Goal: Task Accomplishment & Management: Use online tool/utility

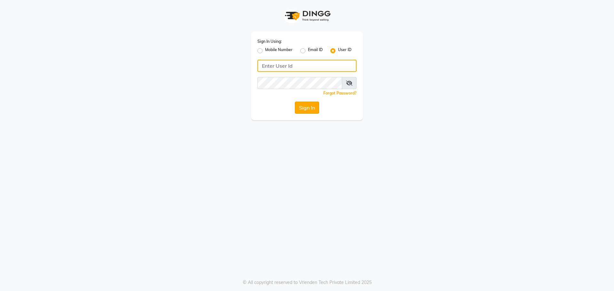
type input "spartans"
click at [300, 110] on button "Sign In" at bounding box center [307, 108] width 24 height 12
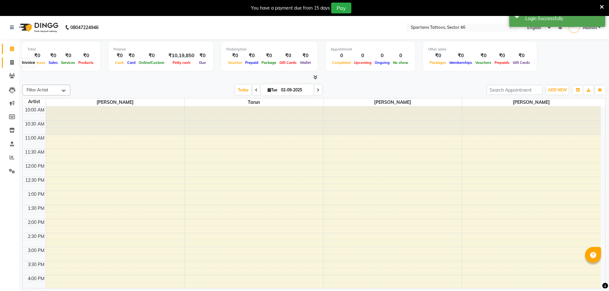
click at [15, 62] on span at bounding box center [11, 62] width 11 height 7
select select "service"
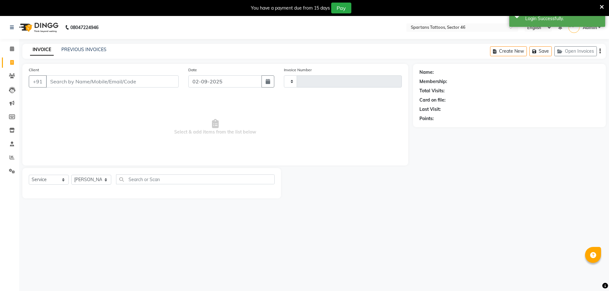
type input "0688"
select select "6556"
click at [112, 81] on input "Client" at bounding box center [112, 81] width 133 height 12
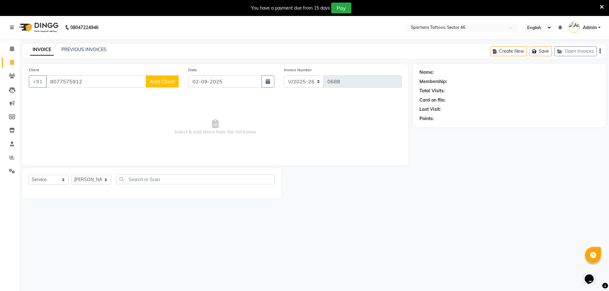
type input "8077575912"
click at [163, 78] on button "Add Client" at bounding box center [162, 81] width 33 height 12
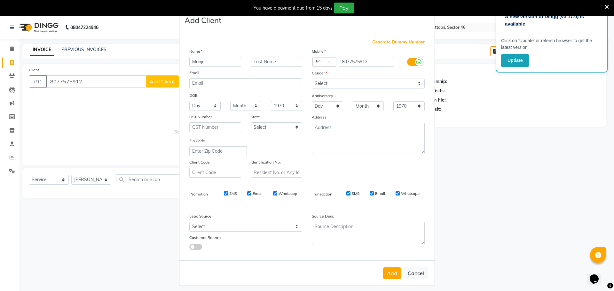
type input "Manju"
click at [322, 83] on select "Select [DEMOGRAPHIC_DATA] [DEMOGRAPHIC_DATA] Other Prefer Not To Say" at bounding box center [368, 84] width 113 height 10
select select "[DEMOGRAPHIC_DATA]"
click at [312, 79] on select "Select [DEMOGRAPHIC_DATA] [DEMOGRAPHIC_DATA] Other Prefer Not To Say" at bounding box center [368, 84] width 113 height 10
click at [243, 224] on select "Select Walk-in Referral Internet Friend Word of Mouth Advertisement Facebook Ju…" at bounding box center [245, 227] width 113 height 10
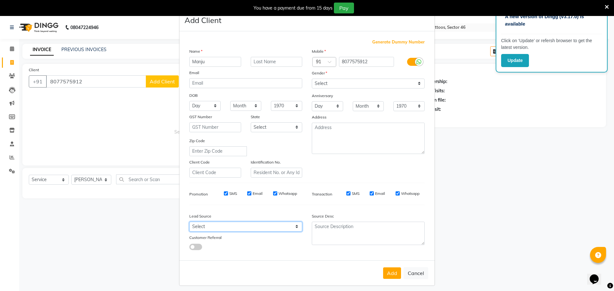
select select "46584"
click at [189, 222] on select "Select Walk-in Referral Internet Friend Word of Mouth Advertisement Facebook Ju…" at bounding box center [245, 227] width 113 height 10
click at [386, 273] on button "Add" at bounding box center [392, 274] width 18 height 12
select select
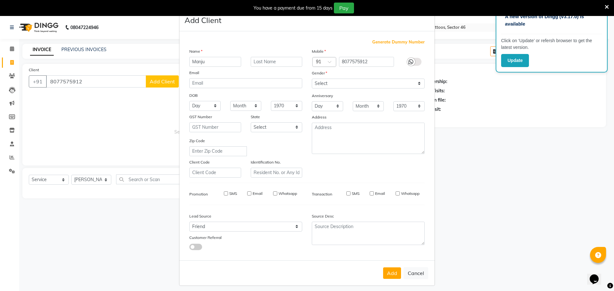
select select
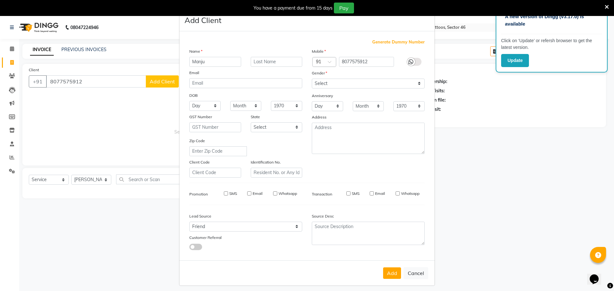
checkbox input "false"
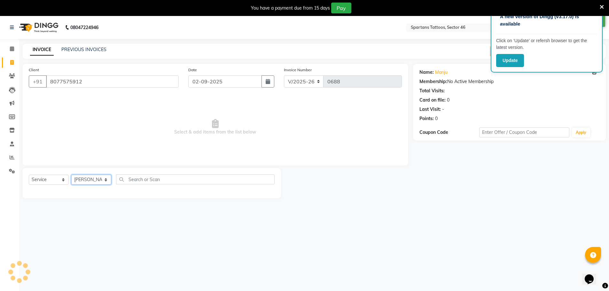
click at [89, 181] on select "[PERSON_NAME] [PERSON_NAME] [PERSON_NAME]" at bounding box center [91, 180] width 40 height 10
select select "58253"
click at [71, 175] on select "[PERSON_NAME] [PERSON_NAME] [PERSON_NAME]" at bounding box center [91, 180] width 40 height 10
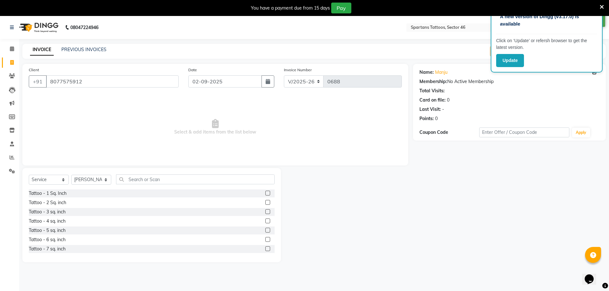
click at [265, 195] on label at bounding box center [267, 193] width 5 height 5
click at [265, 195] on input "checkbox" at bounding box center [267, 194] width 4 height 4
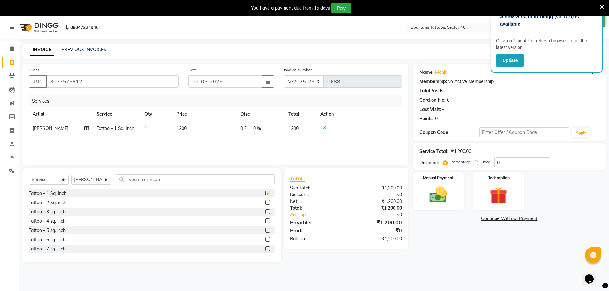
checkbox input "false"
click at [191, 127] on td "1200" at bounding box center [205, 129] width 64 height 14
select select "58253"
click at [366, 128] on icon at bounding box center [366, 127] width 4 height 4
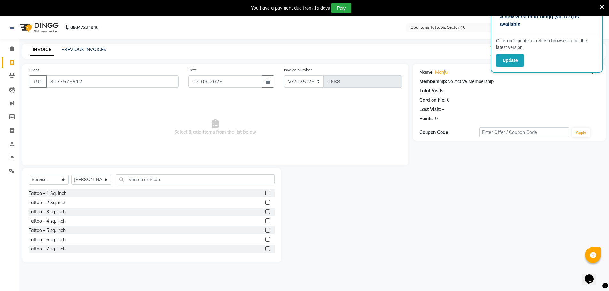
click at [265, 202] on label at bounding box center [267, 202] width 5 height 5
click at [265, 202] on input "checkbox" at bounding box center [267, 203] width 4 height 4
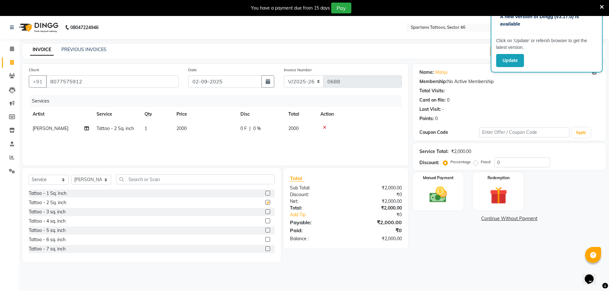
checkbox input "false"
click at [194, 127] on td "2000" at bounding box center [205, 129] width 64 height 14
select select "58253"
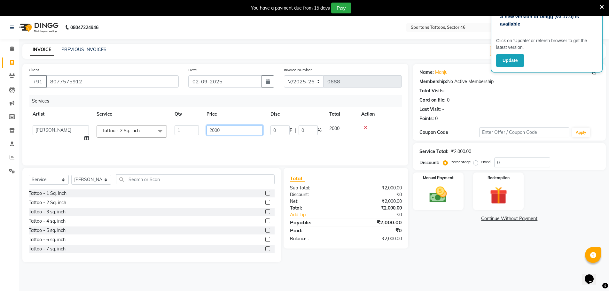
drag, startPoint x: 231, startPoint y: 131, endPoint x: 141, endPoint y: 133, distance: 89.9
click at [141, 133] on tr "[PERSON_NAME] [PERSON_NAME] Tattoo - 2 Sq. inch x Tattoo - 1 Sq. Inch Tattoo - …" at bounding box center [215, 134] width 373 height 24
type input "1600"
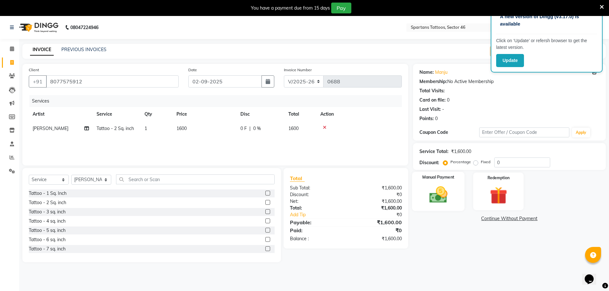
click at [439, 186] on img at bounding box center [438, 195] width 29 height 21
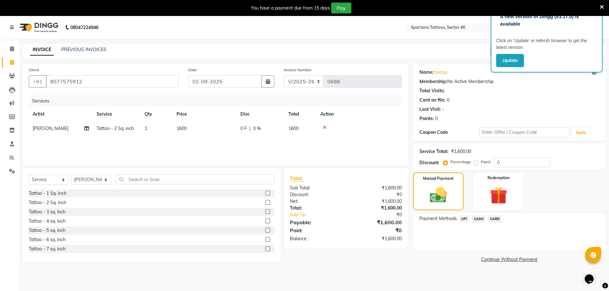
click at [465, 220] on span "UPI" at bounding box center [465, 219] width 10 height 7
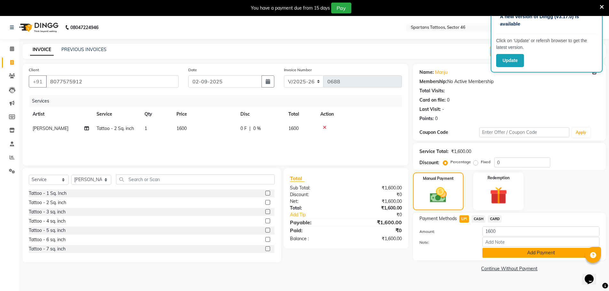
click at [516, 254] on button "Add Payment" at bounding box center [541, 253] width 117 height 10
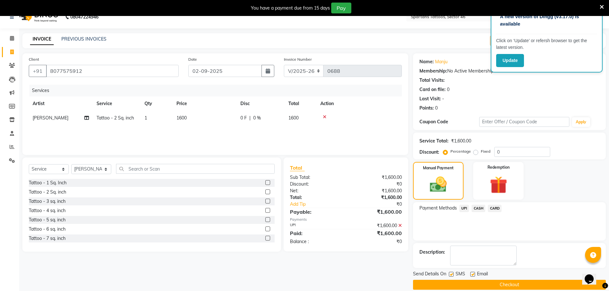
scroll to position [19, 0]
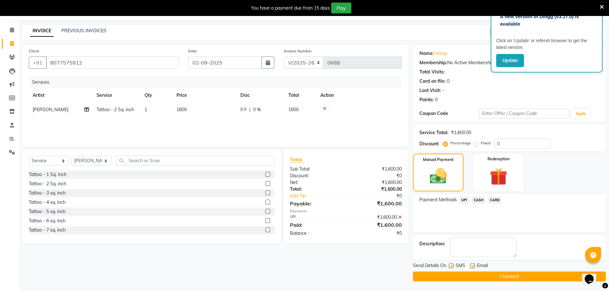
click at [506, 274] on button "Checkout" at bounding box center [509, 277] width 193 height 10
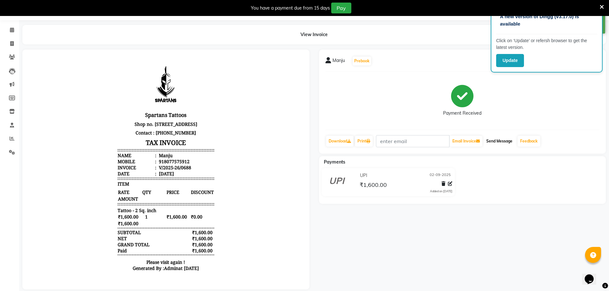
click at [502, 140] on button "Send Message" at bounding box center [499, 141] width 31 height 11
